Goal: Task Accomplishment & Management: Manage account settings

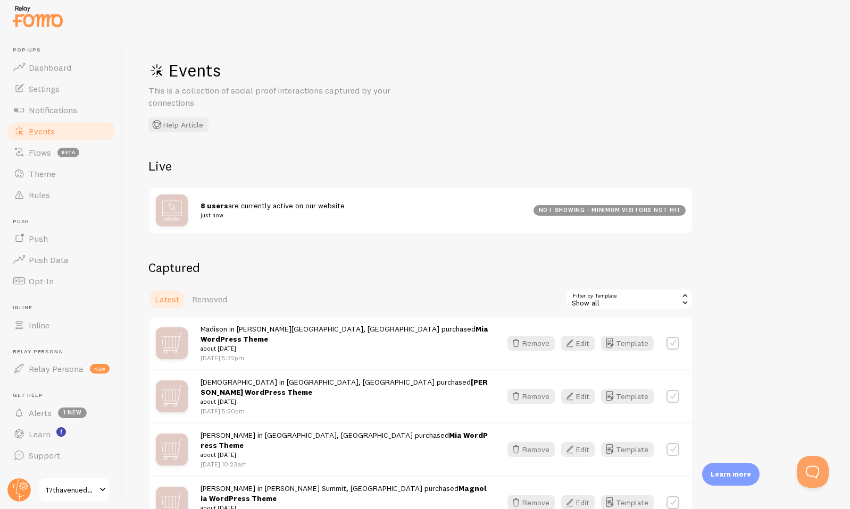
scroll to position [44, 0]
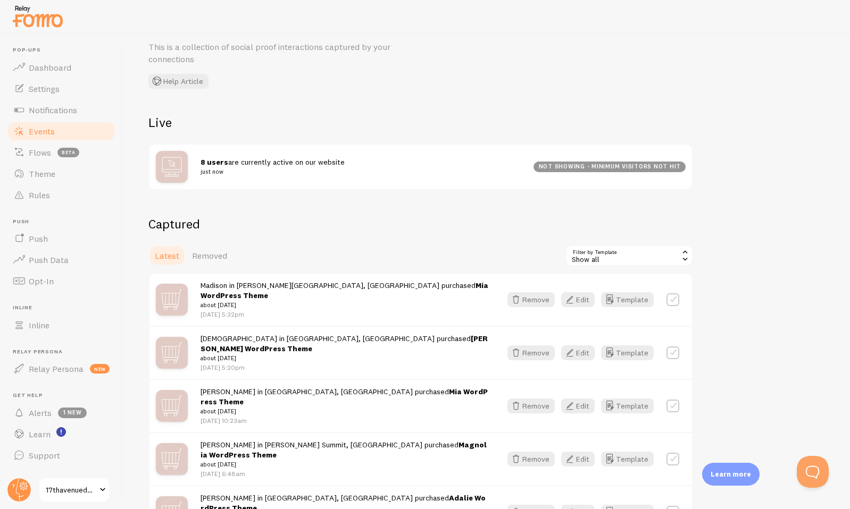
drag, startPoint x: 198, startPoint y: 306, endPoint x: 283, endPoint y: 301, distance: 85.8
click at [283, 301] on div "Madison in [PERSON_NAME][GEOGRAPHIC_DATA], [GEOGRAPHIC_DATA] purchased Mia Word…" at bounding box center [420, 300] width 542 height 52
drag, startPoint x: 268, startPoint y: 306, endPoint x: 196, endPoint y: 304, distance: 72.3
click at [196, 304] on div "Madison in [PERSON_NAME][GEOGRAPHIC_DATA], [GEOGRAPHIC_DATA] purchased Mia Word…" at bounding box center [420, 300] width 542 height 52
click at [274, 257] on div "Latest Removed Filter by Template all Show all Show all WooCommerce Review Etsy…" at bounding box center [420, 255] width 544 height 21
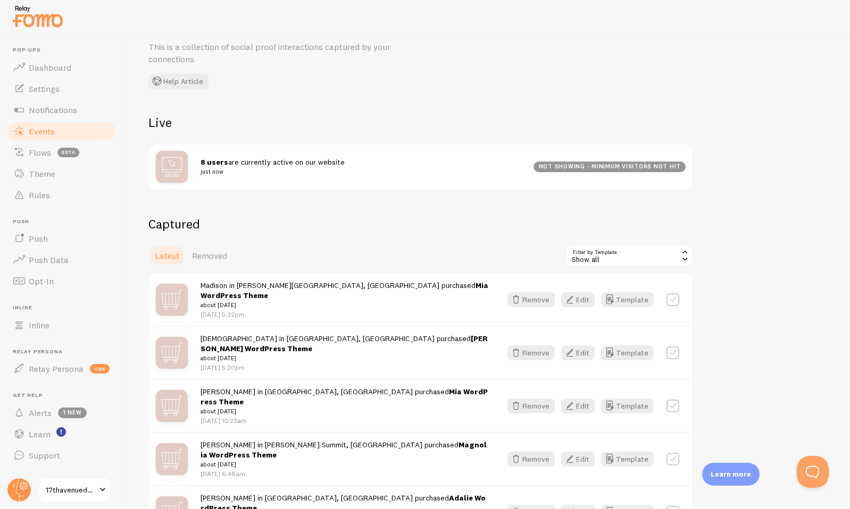
scroll to position [0, 0]
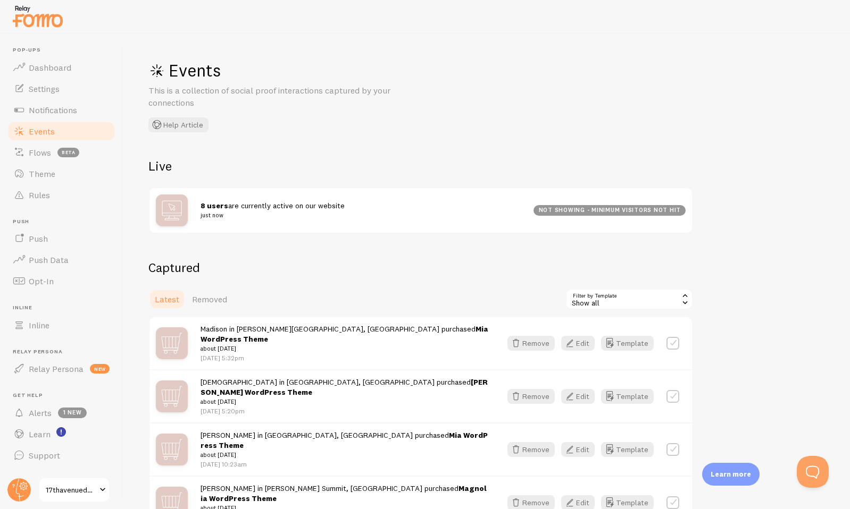
click at [54, 131] on span "Events" at bounding box center [42, 131] width 26 height 11
click at [49, 201] on link "Rules" at bounding box center [61, 194] width 110 height 21
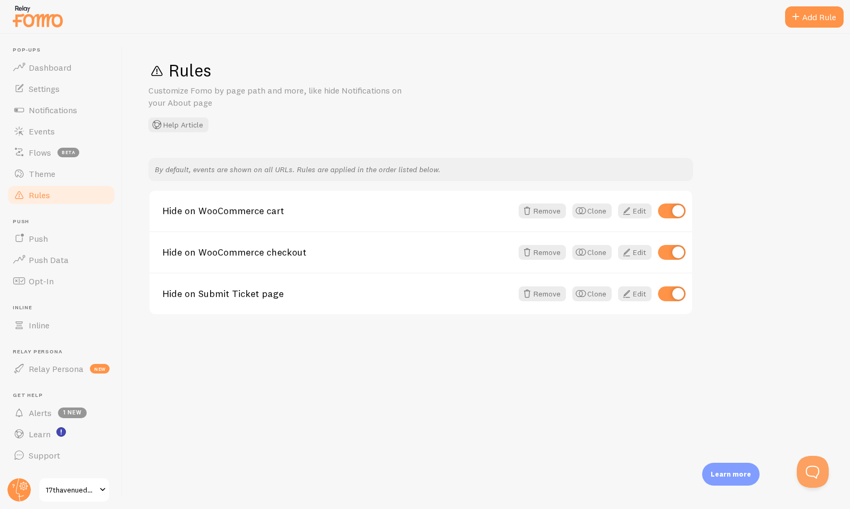
drag, startPoint x: 326, startPoint y: 128, endPoint x: 466, endPoint y: 165, distance: 144.3
click at [466, 165] on div "Rules Customize Fomo by page path and more, like hide Notifications on your Abo…" at bounding box center [486, 271] width 727 height 475
click at [500, 117] on div "Rules Customize Fomo by page path and more, like hide Notifications on your Abo…" at bounding box center [486, 96] width 676 height 73
click at [463, 99] on div "Rules Customize Fomo by page path and more, like hide Notifications on your Abo…" at bounding box center [486, 96] width 676 height 73
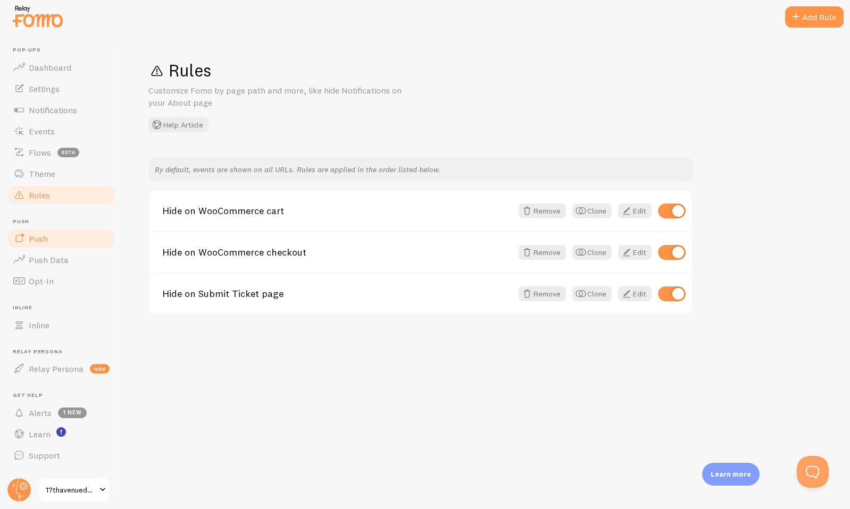
click at [52, 240] on link "Push" at bounding box center [61, 238] width 110 height 21
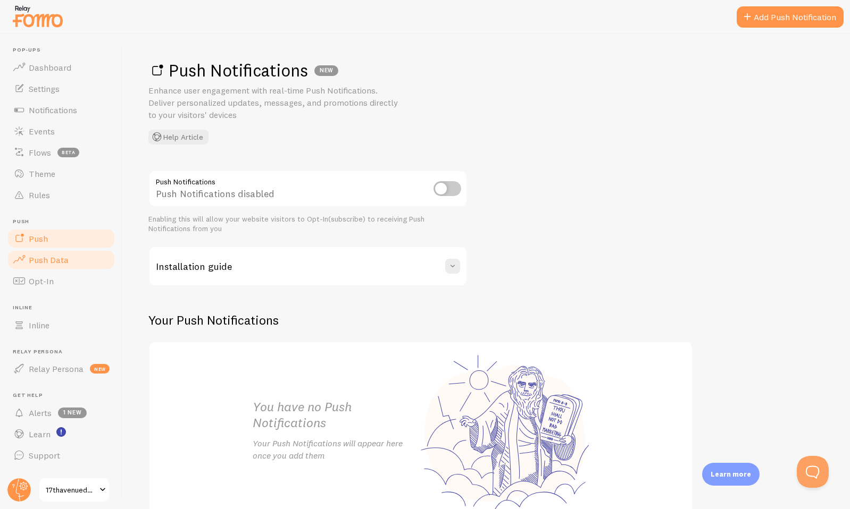
click at [55, 257] on span "Push Data" at bounding box center [49, 260] width 40 height 11
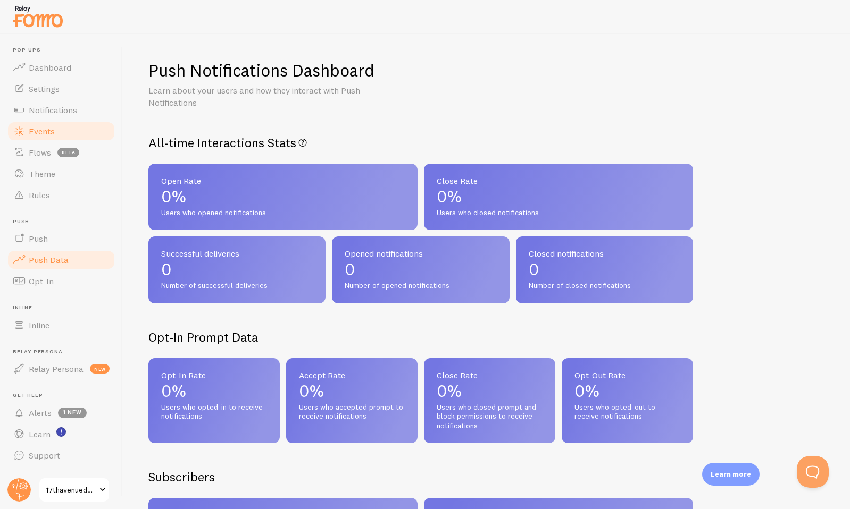
click at [41, 136] on span "Events" at bounding box center [42, 131] width 26 height 11
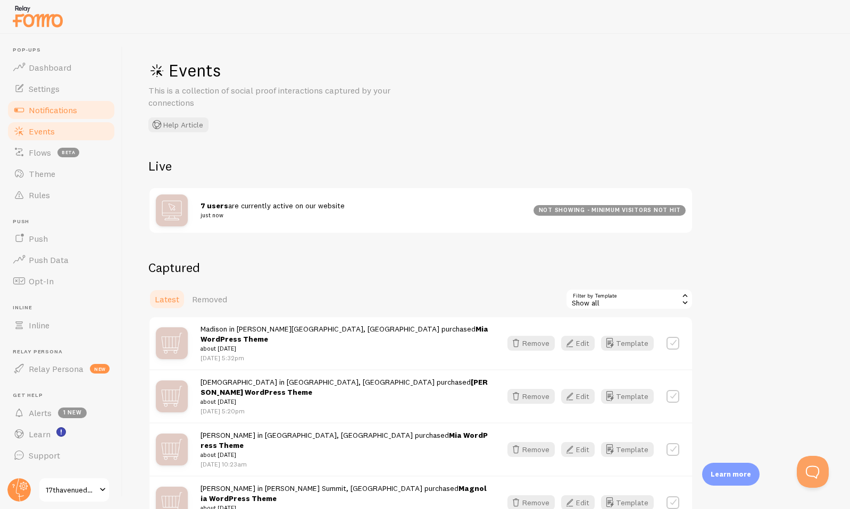
click at [44, 103] on link "Notifications" at bounding box center [61, 109] width 110 height 21
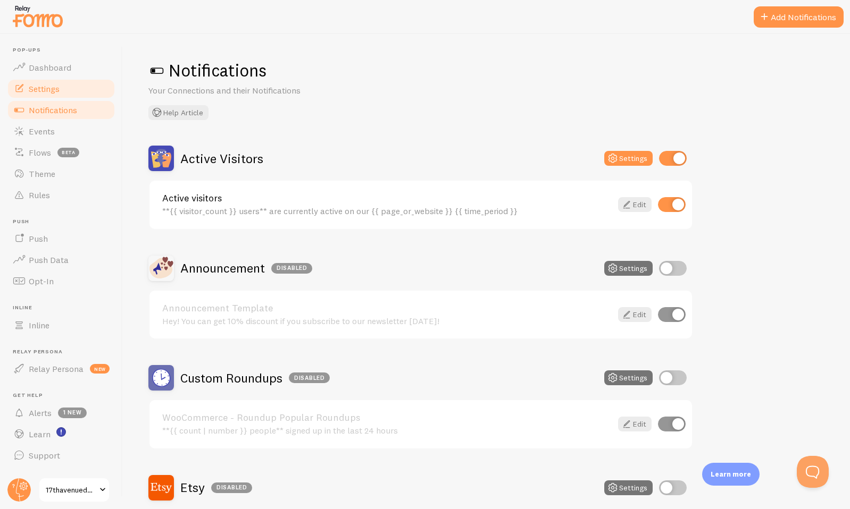
click at [63, 91] on link "Settings" at bounding box center [61, 88] width 110 height 21
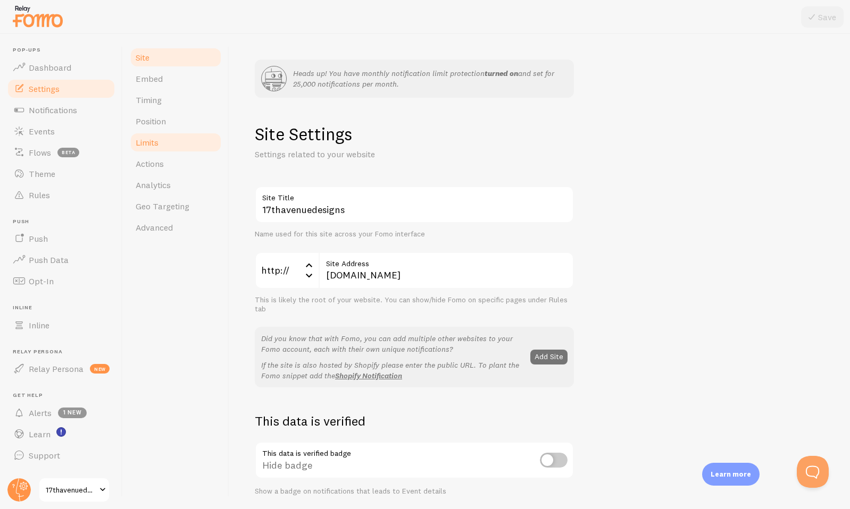
click at [174, 141] on link "Limits" at bounding box center [175, 142] width 93 height 21
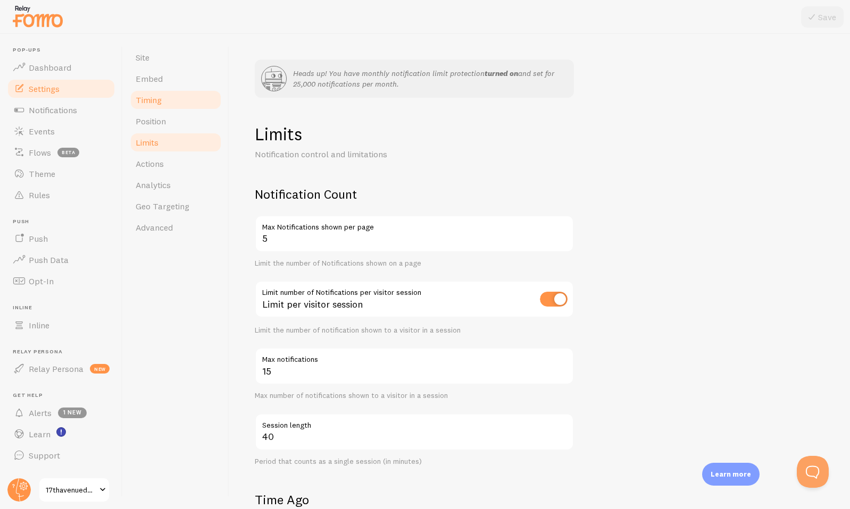
click at [180, 102] on link "Timing" at bounding box center [175, 99] width 93 height 21
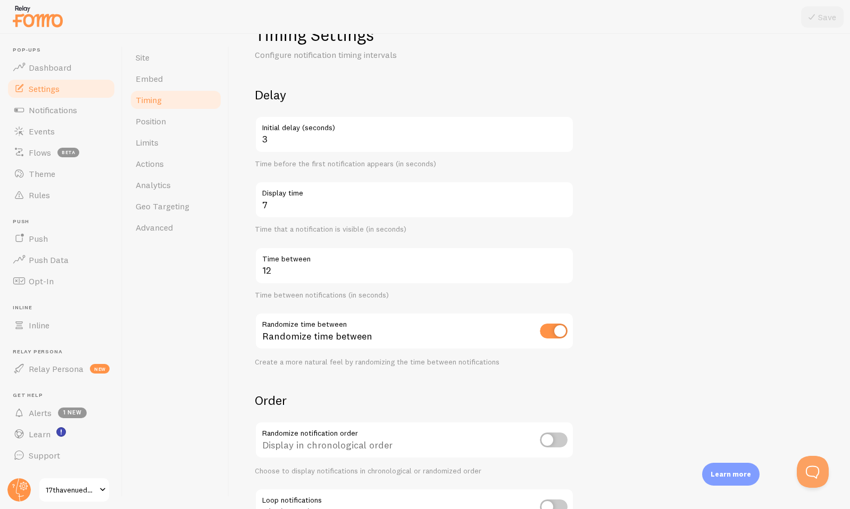
scroll to position [184, 0]
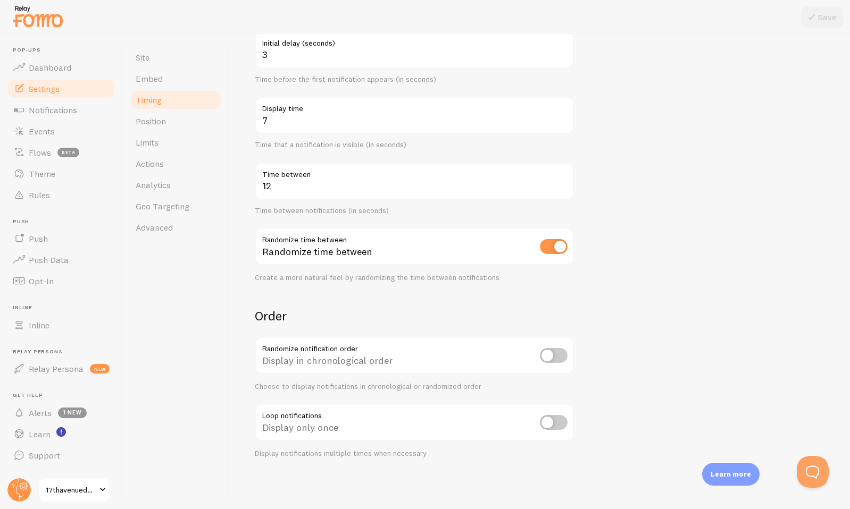
drag, startPoint x: 315, startPoint y: 318, endPoint x: 297, endPoint y: 317, distance: 18.6
click at [297, 317] on h2 "Order" at bounding box center [414, 316] width 319 height 16
click at [171, 230] on span "Advanced" at bounding box center [154, 227] width 37 height 11
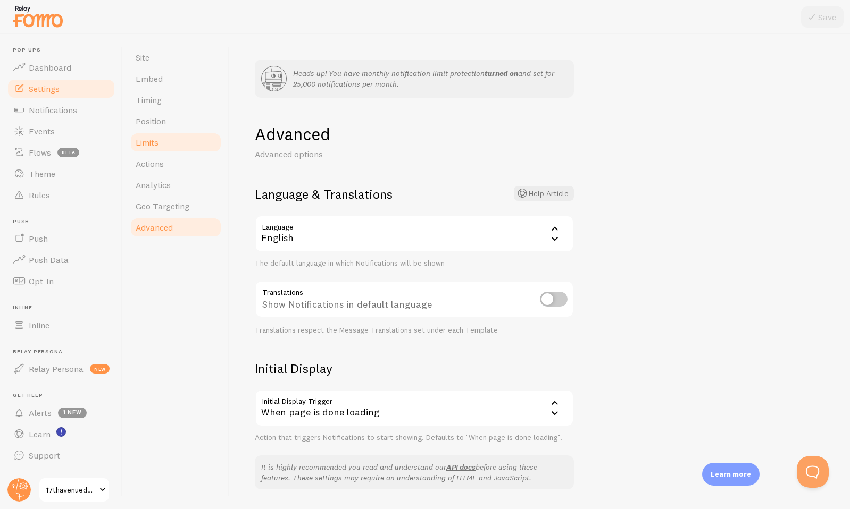
click at [179, 145] on link "Limits" at bounding box center [175, 142] width 93 height 21
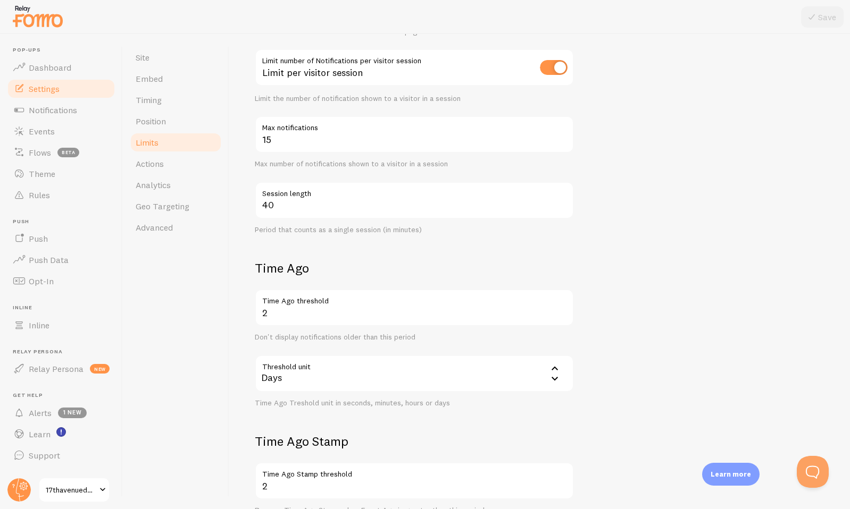
scroll to position [232, 0]
click at [287, 312] on input "2" at bounding box center [414, 307] width 319 height 37
click at [398, 278] on div "Time Ago 2 Time Ago threshold Don't display notifications older than this perio…" at bounding box center [414, 333] width 319 height 148
click at [517, 309] on input "2" at bounding box center [414, 307] width 319 height 37
click at [606, 239] on form "Notification Count 5 Max Notifications shown per page Limit the number of Notif…" at bounding box center [539, 267] width 569 height 627
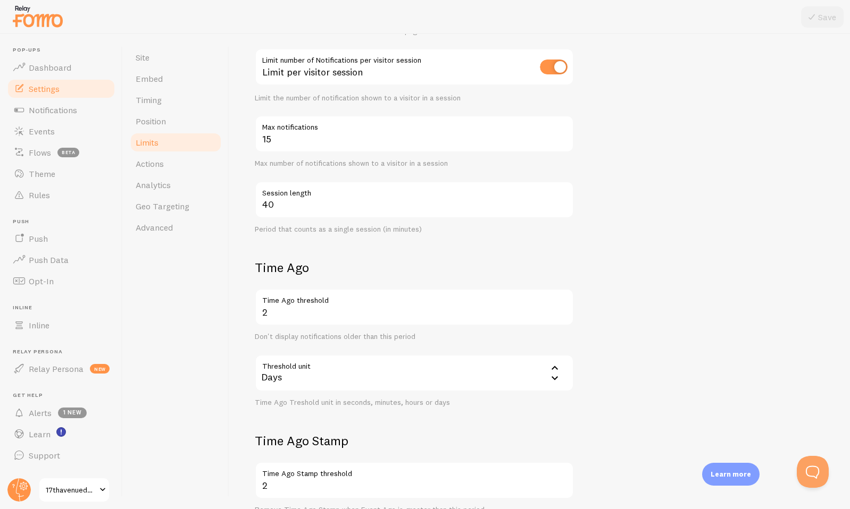
click at [512, 373] on div "Days" at bounding box center [414, 373] width 319 height 37
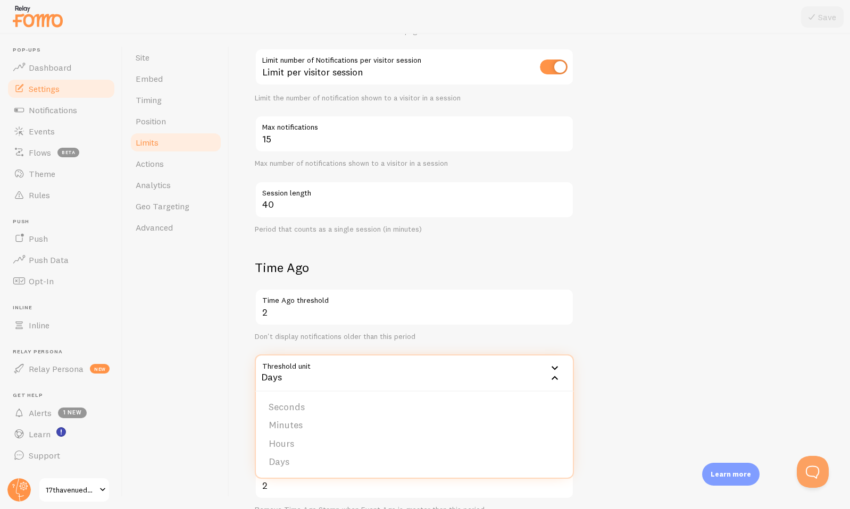
click at [664, 273] on form "Notification Count 5 Max Notifications shown per page Limit the number of Notif…" at bounding box center [539, 267] width 569 height 627
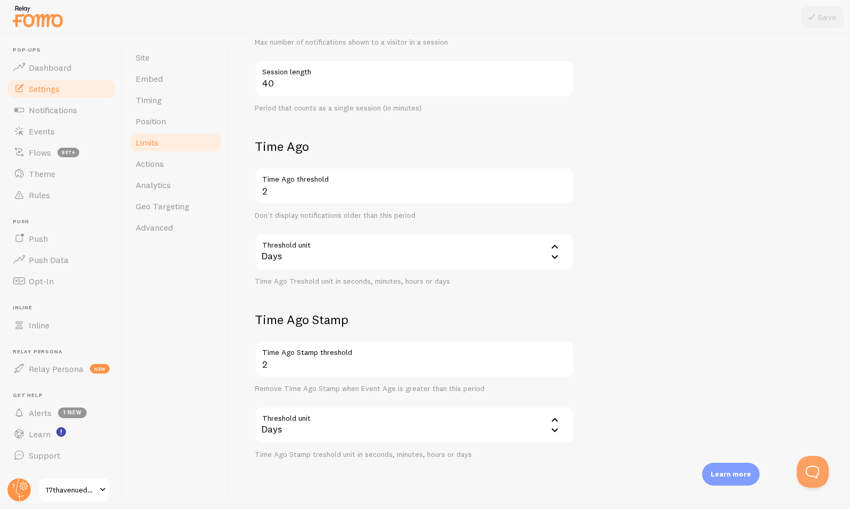
scroll to position [375, 0]
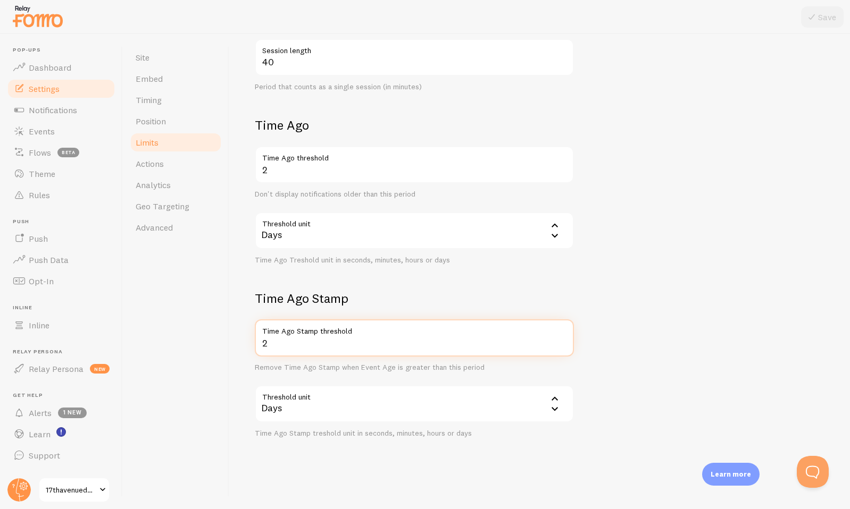
click at [287, 345] on input "2" at bounding box center [414, 338] width 319 height 37
click at [543, 288] on form "Notification Count 5 Max Notifications shown per page Limit the number of Notif…" at bounding box center [539, 124] width 569 height 627
click at [502, 296] on h2 "Time Ago Stamp" at bounding box center [414, 298] width 319 height 16
click at [502, 297] on h2 "Time Ago Stamp" at bounding box center [414, 298] width 319 height 16
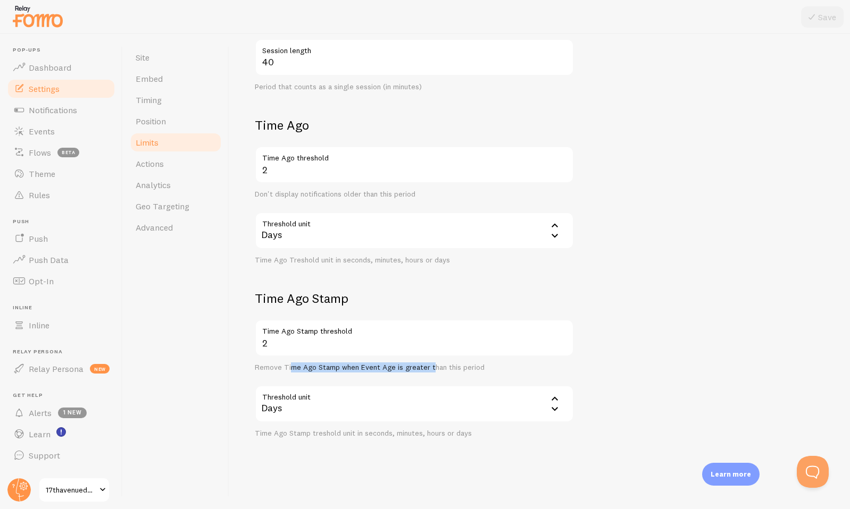
drag, startPoint x: 429, startPoint y: 367, endPoint x: 292, endPoint y: 371, distance: 136.7
click at [292, 371] on div "Remove Time Ago Stamp when Event Age is greater than this period" at bounding box center [414, 368] width 319 height 10
drag, startPoint x: 284, startPoint y: 370, endPoint x: 391, endPoint y: 370, distance: 106.3
click at [390, 370] on div "Remove Time Ago Stamp when Event Age is greater than this period" at bounding box center [414, 368] width 319 height 10
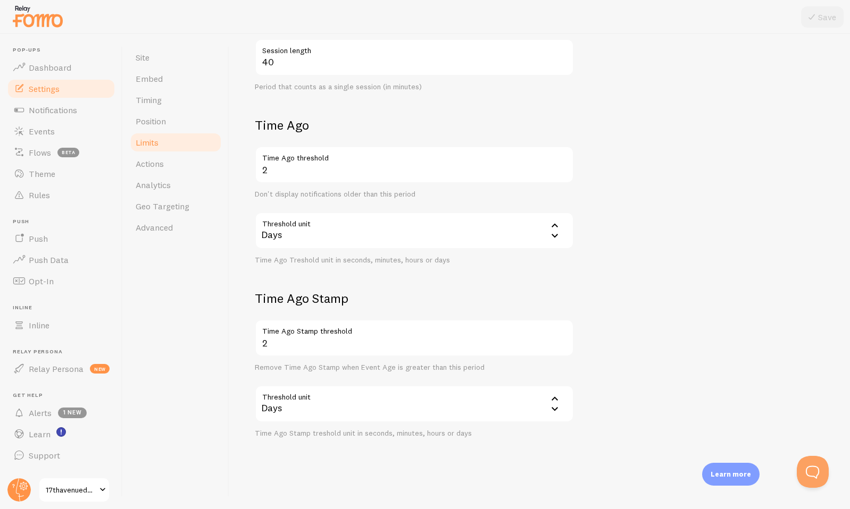
click at [391, 370] on div "Remove Time Ago Stamp when Event Age is greater than this period" at bounding box center [414, 368] width 319 height 10
click at [363, 398] on div "Days" at bounding box center [414, 403] width 319 height 37
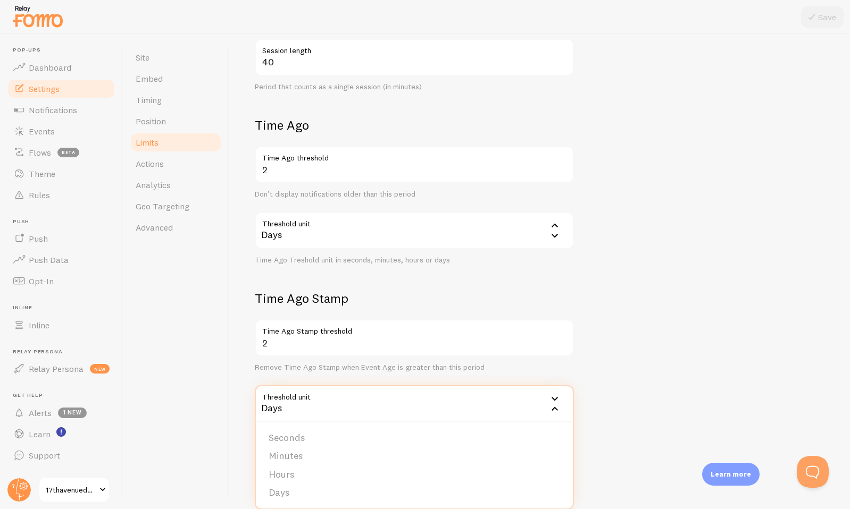
click at [452, 304] on h2 "Time Ago Stamp" at bounding box center [414, 298] width 319 height 16
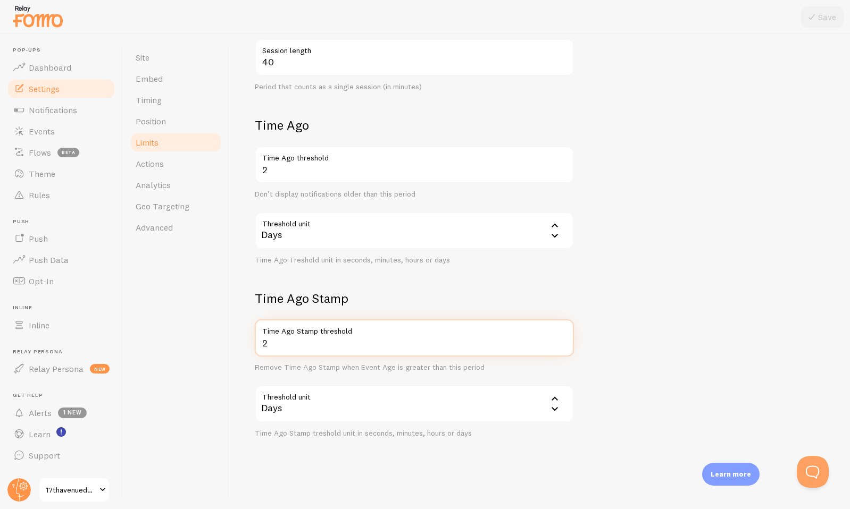
drag, startPoint x: 299, startPoint y: 338, endPoint x: 248, endPoint y: 345, distance: 51.4
click at [248, 345] on div "Heads up! You have monthly notification limit protection turned on and set for …" at bounding box center [539, 271] width 620 height 475
type input "1"
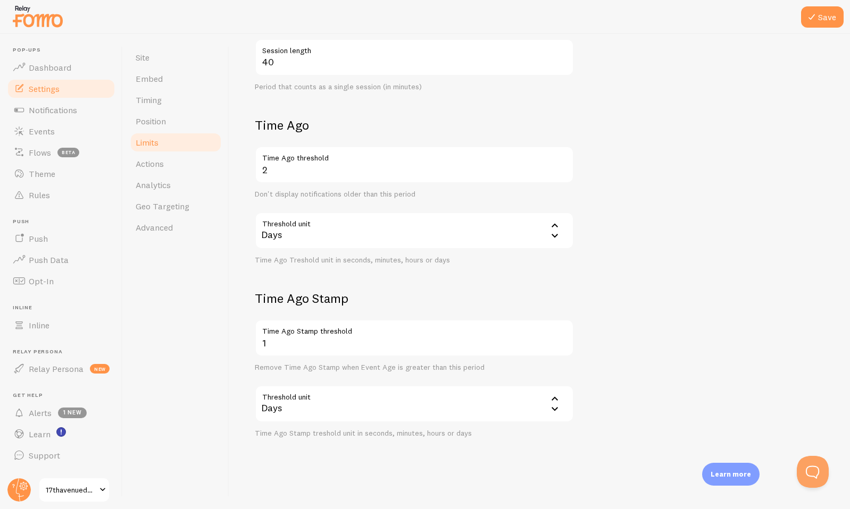
click at [651, 307] on form "Notification Count 5 Max Notifications shown per page Limit the number of Notif…" at bounding box center [539, 124] width 569 height 627
click at [817, 21] on icon at bounding box center [811, 17] width 13 height 13
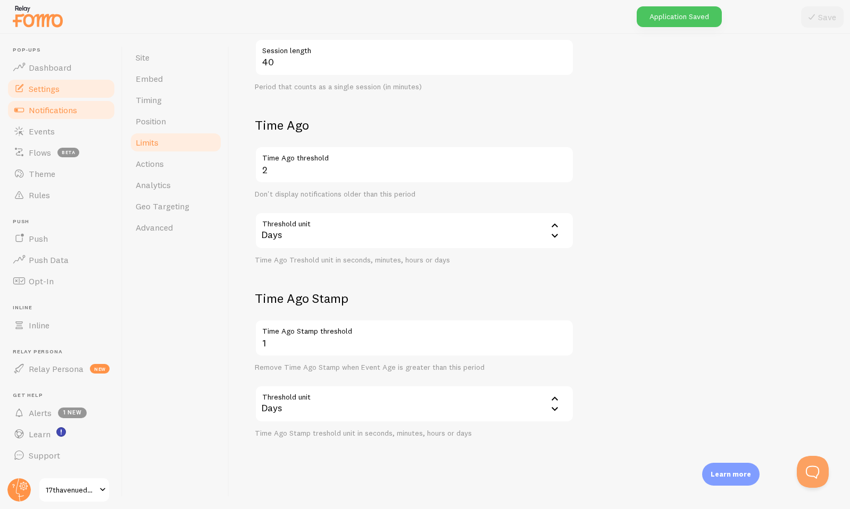
click at [68, 106] on span "Notifications" at bounding box center [53, 110] width 48 height 11
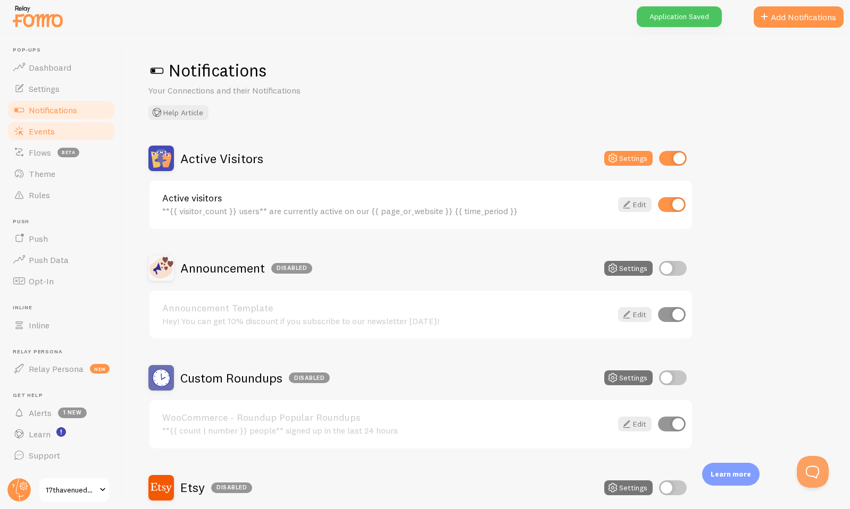
click at [48, 135] on span "Events" at bounding box center [42, 131] width 26 height 11
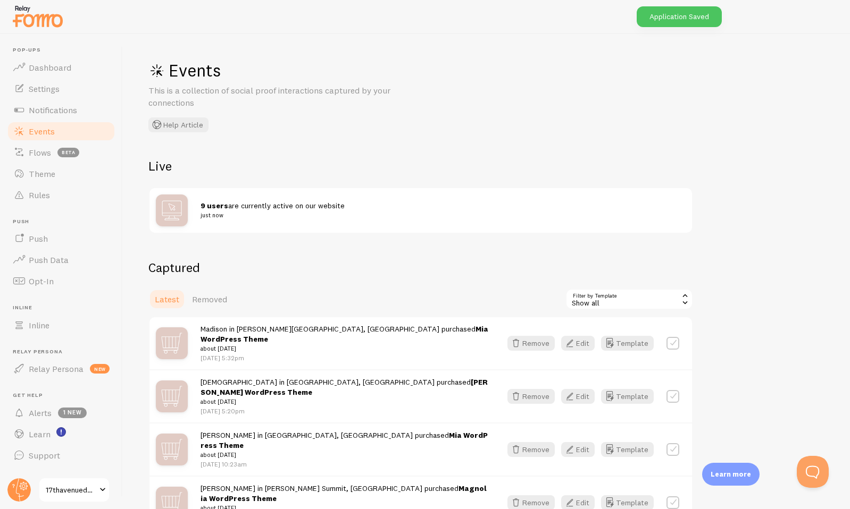
scroll to position [60, 0]
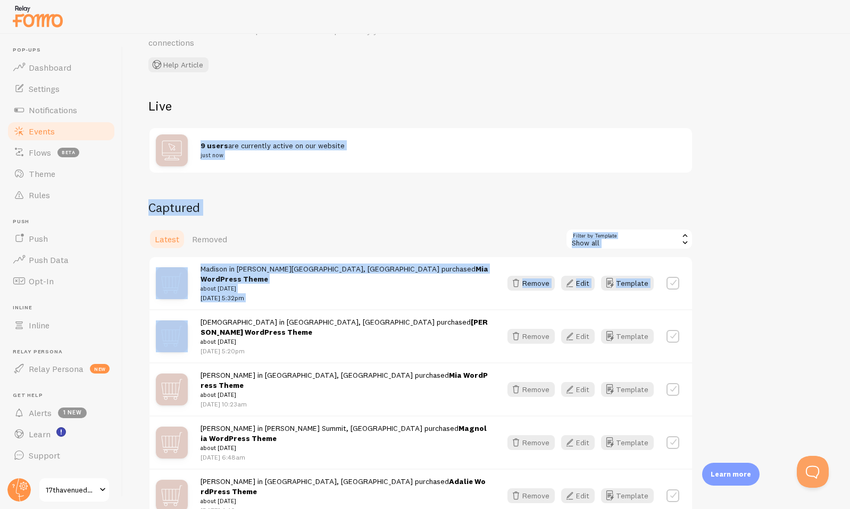
drag, startPoint x: 718, startPoint y: 137, endPoint x: 741, endPoint y: 273, distance: 138.0
click at [741, 273] on div "Events This is a collection of social proof interactions captured by your conne…" at bounding box center [486, 271] width 727 height 475
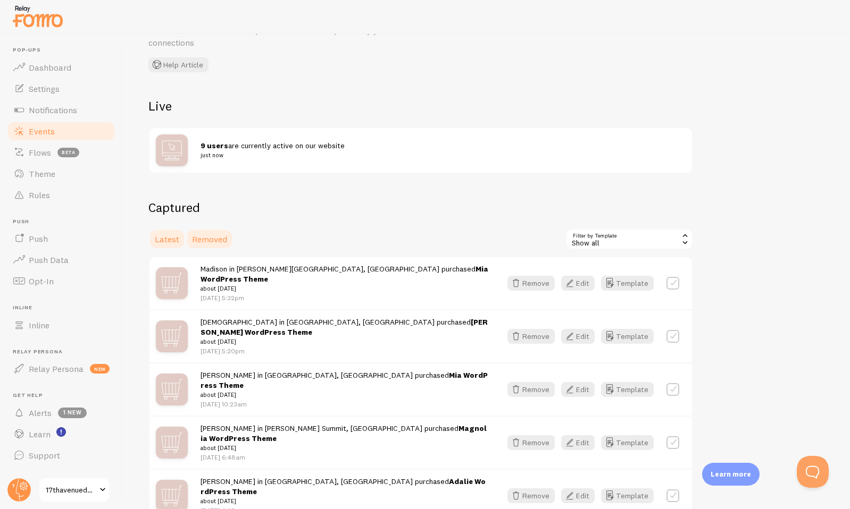
click at [208, 243] on span "Removed" at bounding box center [209, 239] width 35 height 11
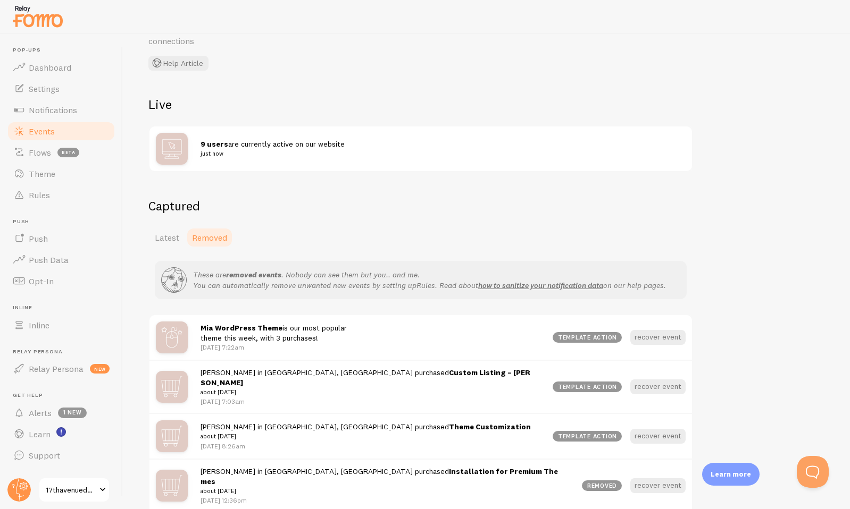
scroll to position [147, 0]
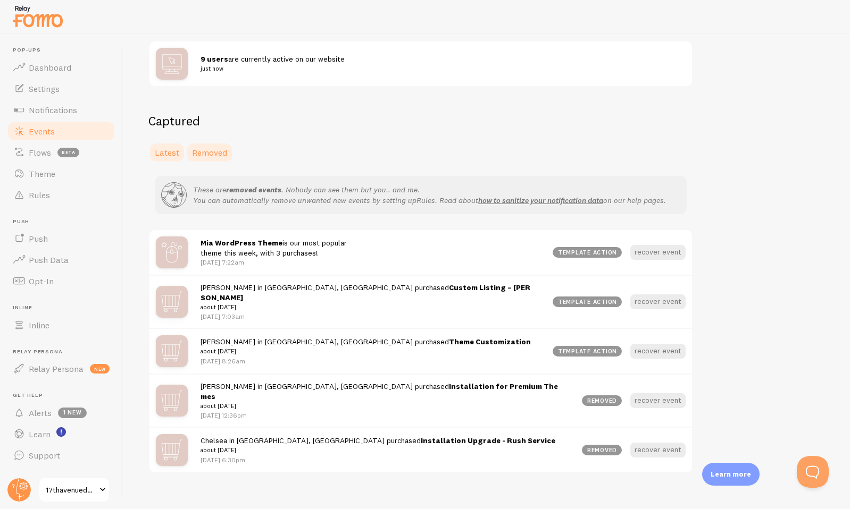
click at [172, 151] on span "Latest" at bounding box center [167, 152] width 24 height 11
